Goal: Task Accomplishment & Management: Manage account settings

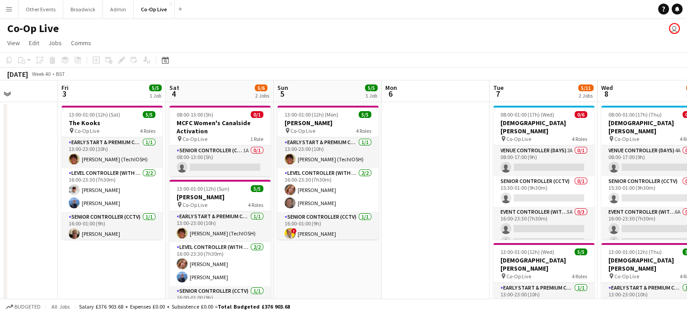
scroll to position [0, 375]
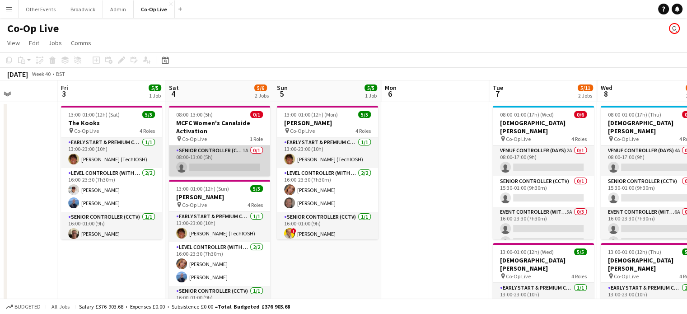
click at [214, 154] on app-card-role "Senior Controller (CCTV) 1A 0/1 08:00-13:00 (5h) single-neutral-actions" at bounding box center [219, 161] width 101 height 31
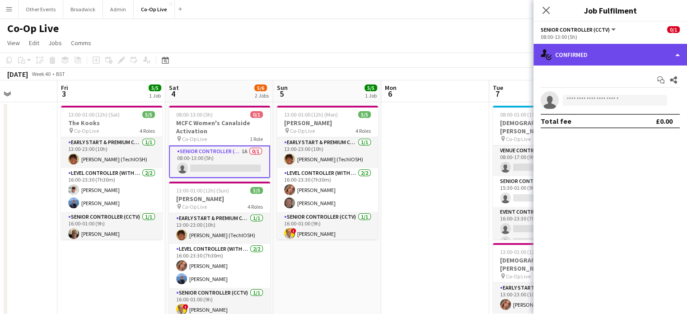
click at [561, 56] on div "single-neutral-actions-check-2 Confirmed" at bounding box center [611, 55] width 154 height 22
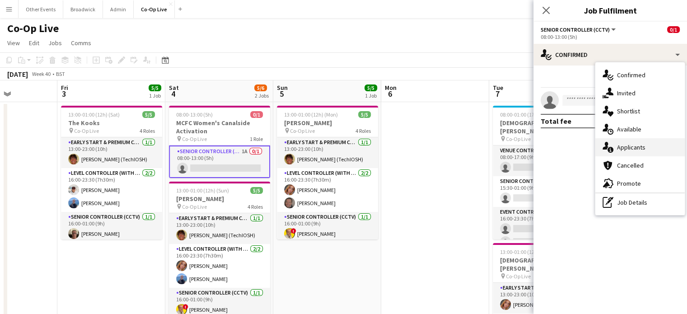
click at [629, 141] on div "single-neutral-actions-information Applicants" at bounding box center [640, 147] width 89 height 18
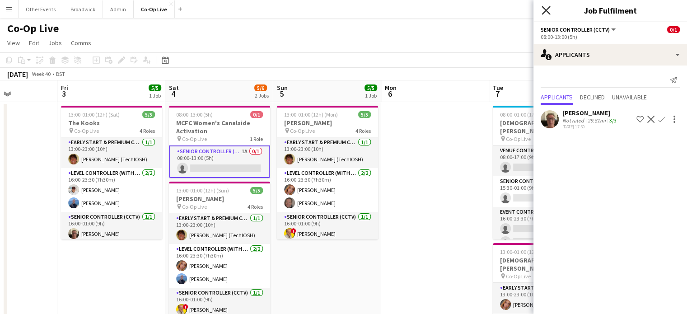
click at [548, 11] on icon "Close pop-in" at bounding box center [546, 10] width 9 height 9
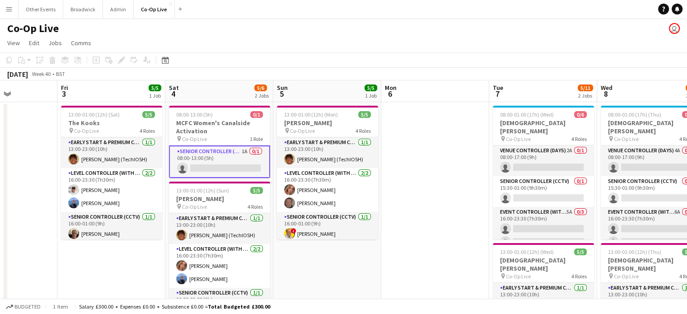
click at [419, 75] on div "[DATE] Week 40 • BST" at bounding box center [343, 74] width 687 height 13
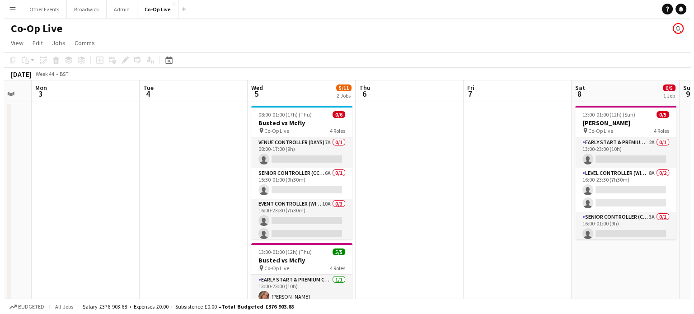
scroll to position [0, 262]
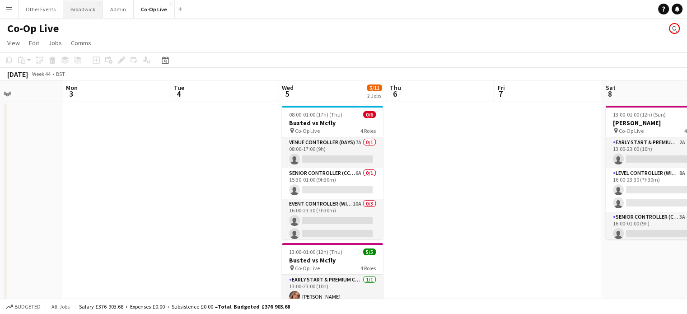
drag, startPoint x: 82, startPoint y: 9, endPoint x: 74, endPoint y: 11, distance: 9.0
click at [74, 11] on button "Broadwick Close" at bounding box center [83, 9] width 40 height 18
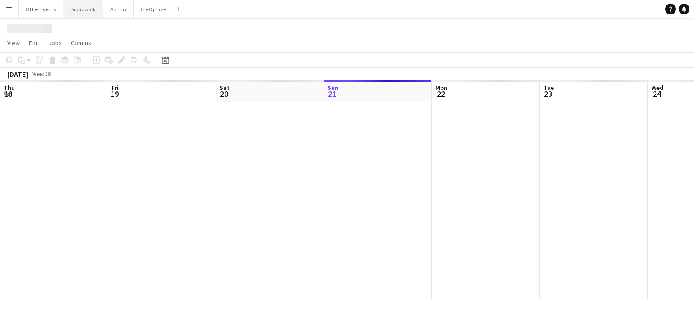
click at [74, 11] on button "Broadwick Close" at bounding box center [83, 9] width 40 height 18
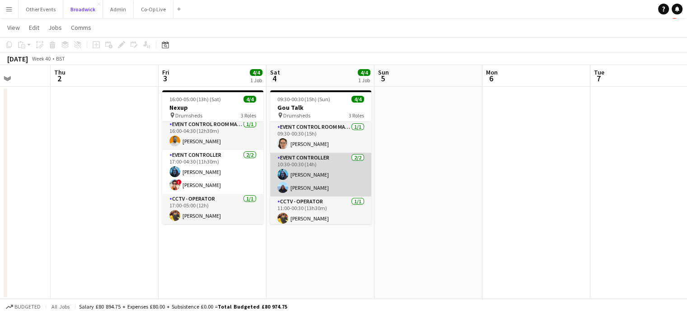
scroll to position [3, 0]
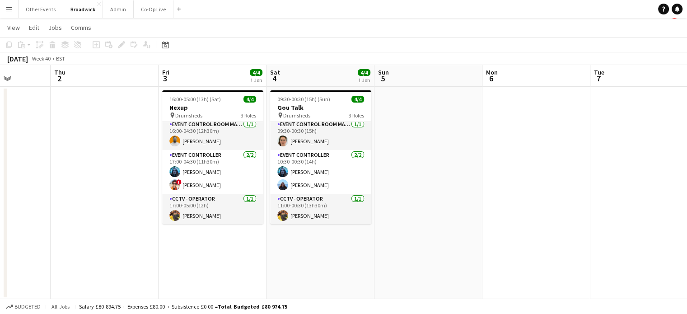
click at [450, 237] on app-date-cell at bounding box center [429, 193] width 108 height 213
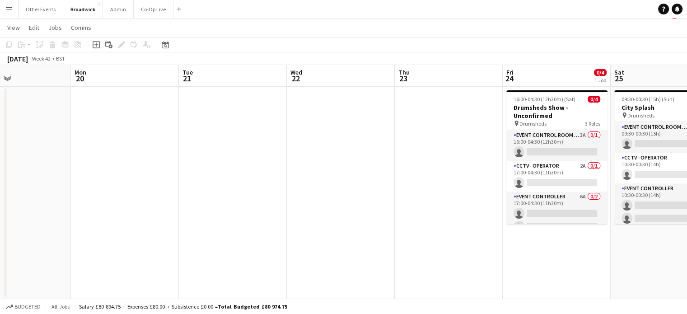
scroll to position [0, 235]
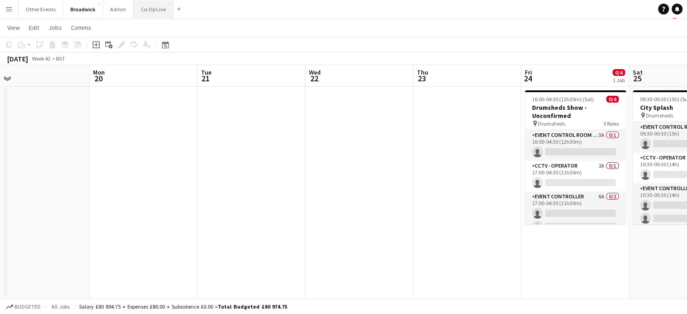
click at [153, 9] on button "Co-Op Live Close" at bounding box center [154, 9] width 40 height 18
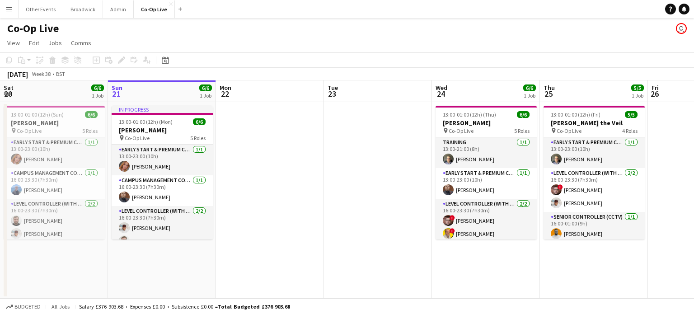
click at [400, 49] on app-page-menu "View Day view expanded Day view collapsed Month view Date picker Jump to [DATE]…" at bounding box center [347, 43] width 694 height 17
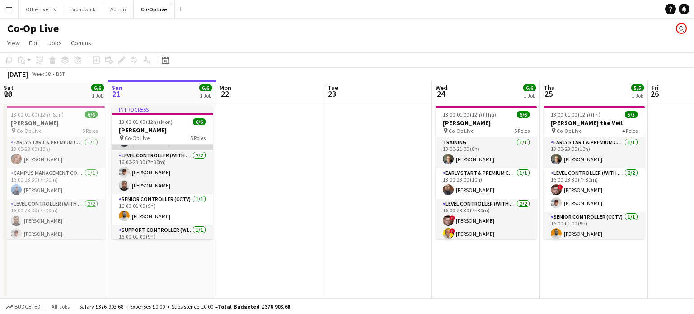
scroll to position [56, 0]
